Goal: Task Accomplishment & Management: Use online tool/utility

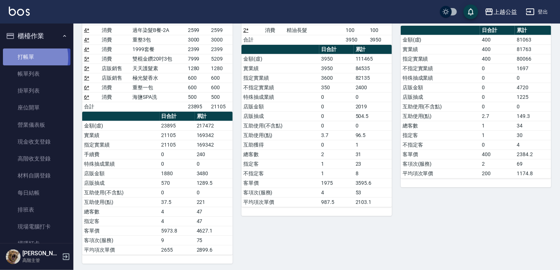
click at [22, 58] on link "打帳單" at bounding box center [37, 56] width 68 height 17
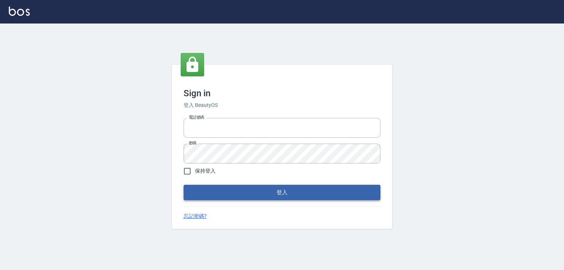
type input "0979268866"
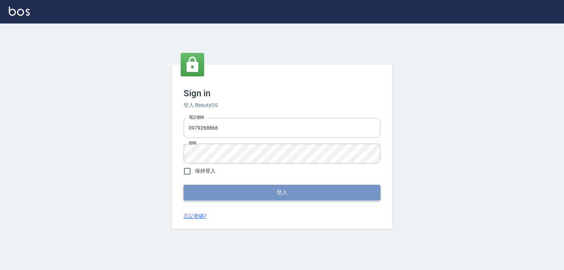
click at [266, 194] on button "登入" at bounding box center [282, 192] width 197 height 15
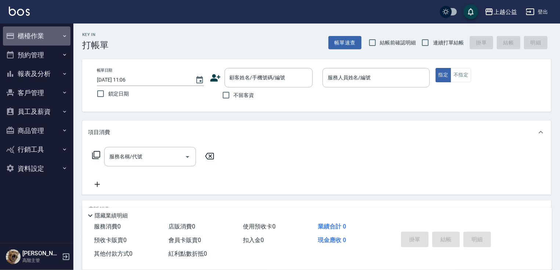
click at [47, 32] on button "櫃檯作業" at bounding box center [37, 35] width 68 height 19
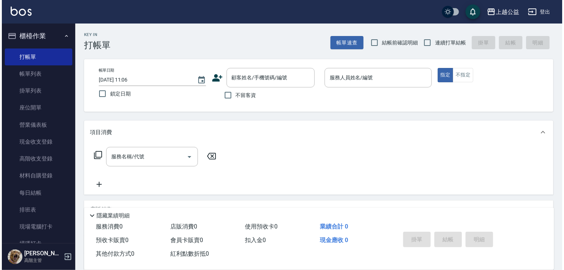
scroll to position [153, 0]
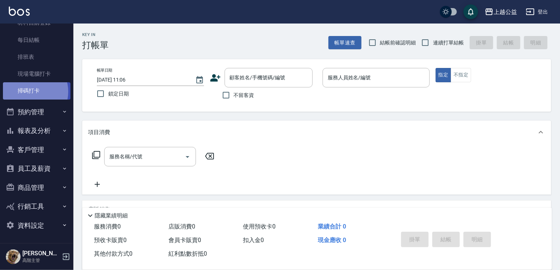
click at [31, 91] on link "掃碼打卡" at bounding box center [37, 90] width 68 height 17
